Goal: Task Accomplishment & Management: Complete application form

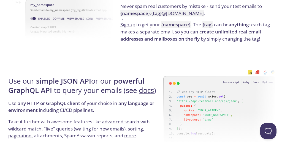
scroll to position [582, 0]
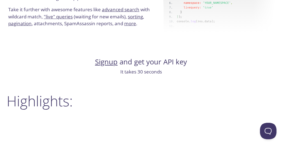
click at [113, 63] on link "Signup" at bounding box center [106, 62] width 23 height 10
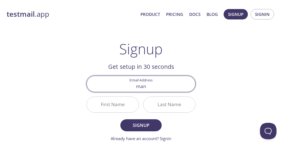
type input "[EMAIL_ADDRESS][DOMAIN_NAME]"
click at [119, 105] on input "First Name" at bounding box center [113, 105] width 52 height 16
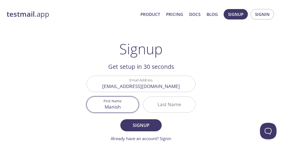
type input "Manish"
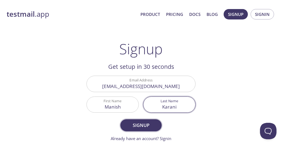
type input "Karani"
click at [130, 122] on span "Signup" at bounding box center [140, 126] width 29 height 8
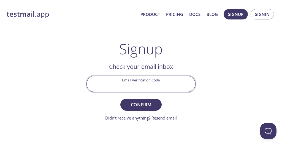
click at [126, 85] on input "Email Verification Code" at bounding box center [141, 84] width 108 height 16
paste input "8GQ9KK2"
type input "8GQ9KK2"
click at [143, 109] on button "Confirm" at bounding box center [140, 105] width 41 height 12
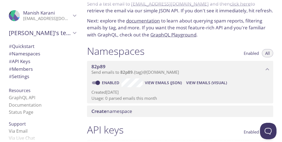
scroll to position [26, 0]
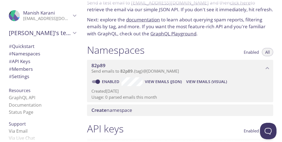
click at [31, 47] on span "# Quickstart" at bounding box center [22, 46] width 26 height 6
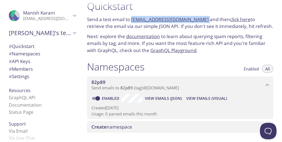
drag, startPoint x: 200, startPoint y: 21, endPoint x: 132, endPoint y: 21, distance: 68.5
click at [132, 21] on p "Send a test email to [EMAIL_ADDRESS][DOMAIN_NAME] and then click here to retrie…" at bounding box center [180, 23] width 186 height 14
copy p "[EMAIL_ADDRESS][DOMAIN_NAME]"
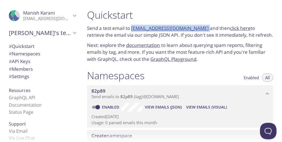
click at [232, 29] on link "click here" at bounding box center [240, 28] width 21 height 6
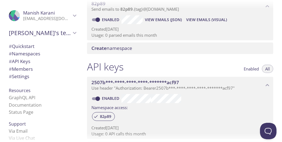
scroll to position [96, 0]
